Goal: Task Accomplishment & Management: Manage account settings

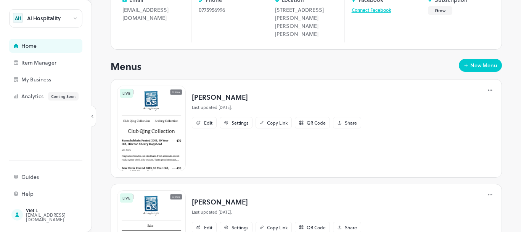
scroll to position [153, 0]
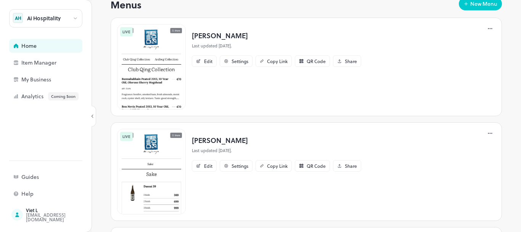
click at [208, 34] on p "Ai Whisky" at bounding box center [276, 35] width 169 height 10
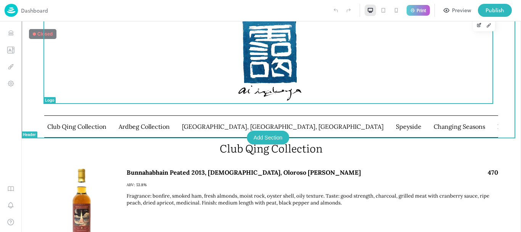
scroll to position [38, 0]
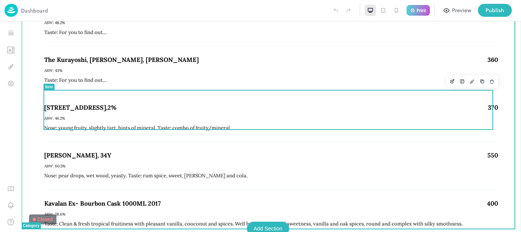
scroll to position [4046, 0]
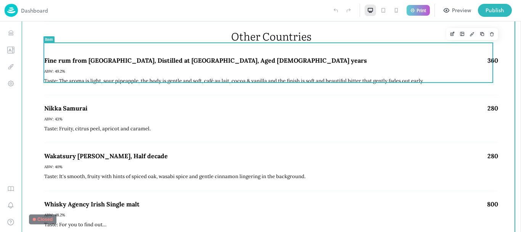
click at [165, 104] on div "Nikka Samurai 280 ABW: 43% Taste: Fruity, citrus peel, apricot and caramel." at bounding box center [271, 119] width 454 height 31
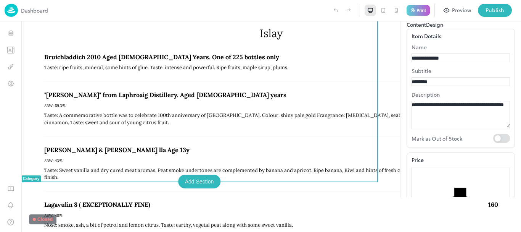
scroll to position [3646, 0]
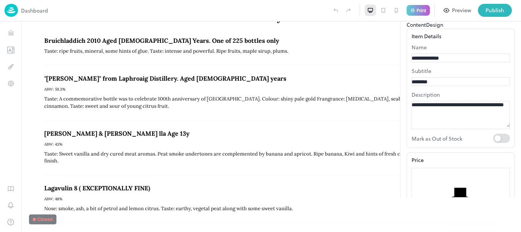
drag, startPoint x: 508, startPoint y: 32, endPoint x: 253, endPoint y: 74, distance: 258.6
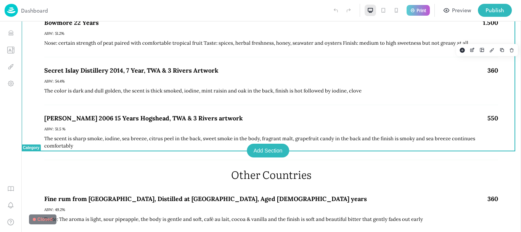
scroll to position [3945, 0]
